Goal: Transaction & Acquisition: Subscribe to service/newsletter

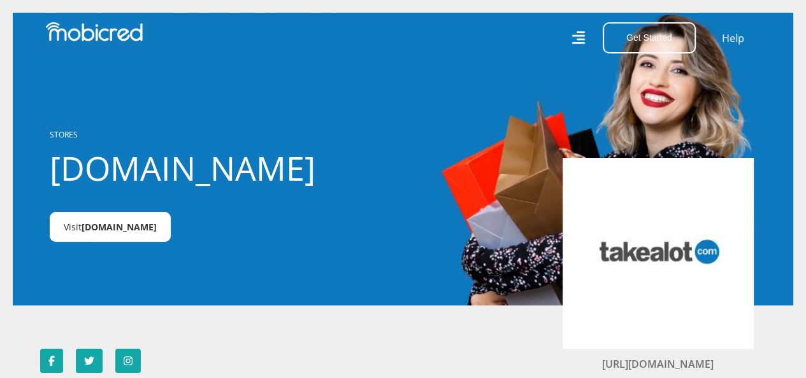
click at [148, 233] on span "Takealot.credit" at bounding box center [119, 227] width 75 height 12
click at [571, 36] on icon at bounding box center [577, 37] width 13 height 13
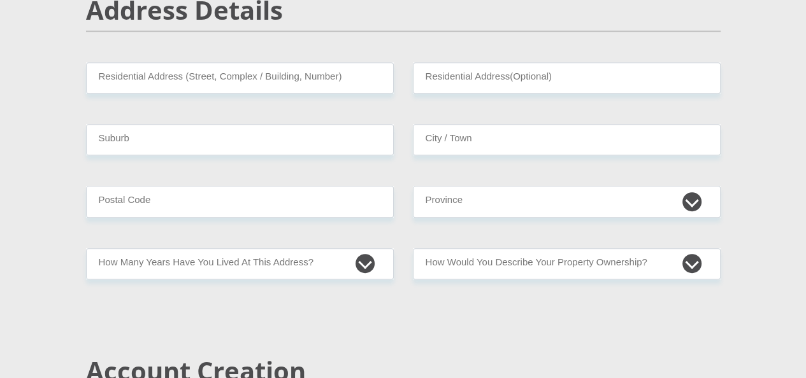
scroll to position [382, 0]
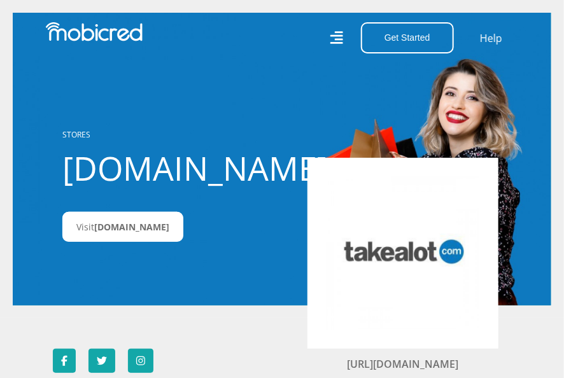
click at [319, 45] on div "Get Started Open an Account Account Holder Login Help" at bounding box center [405, 37] width 246 height 31
click at [330, 40] on icon at bounding box center [336, 37] width 13 height 13
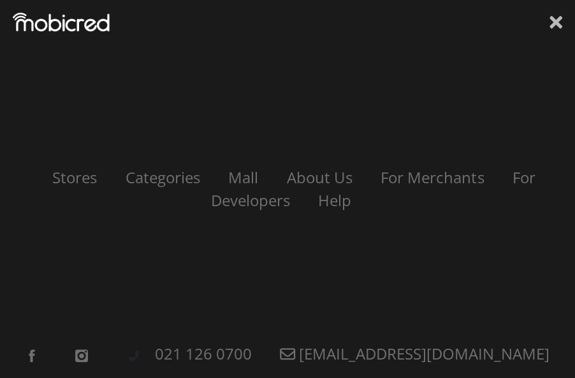
click at [556, 20] on icon at bounding box center [555, 22] width 13 height 19
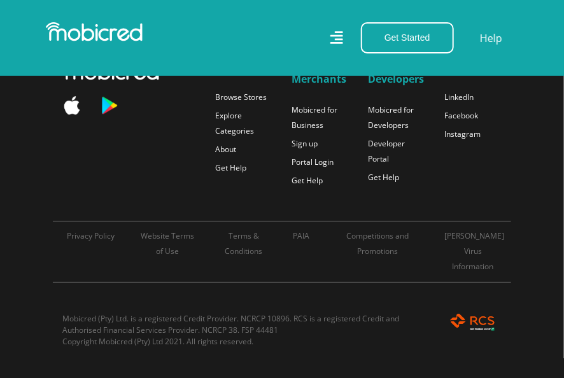
scroll to position [1210, 0]
